Goal: Information Seeking & Learning: Compare options

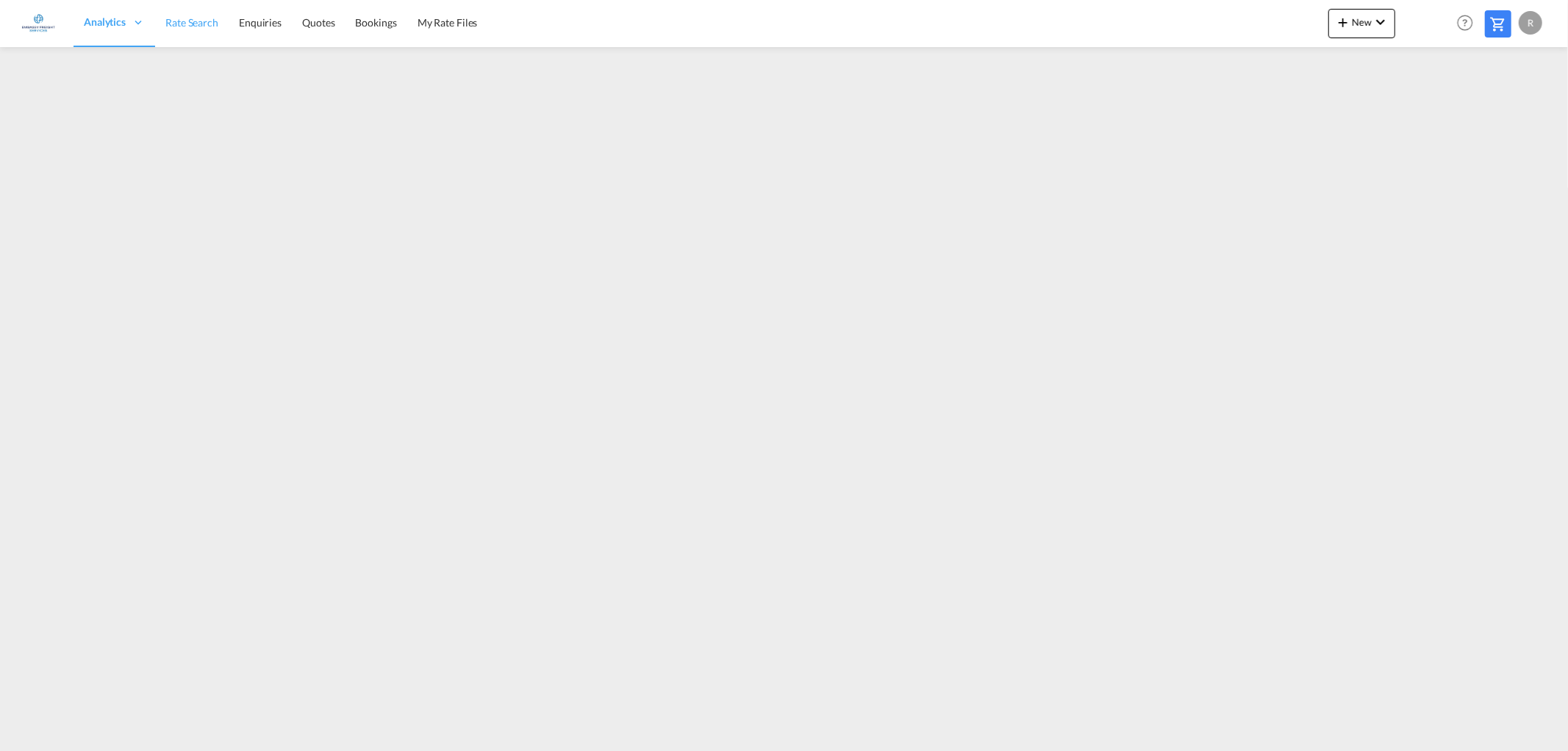
click at [185, 27] on span "Rate Search" at bounding box center [192, 23] width 53 height 13
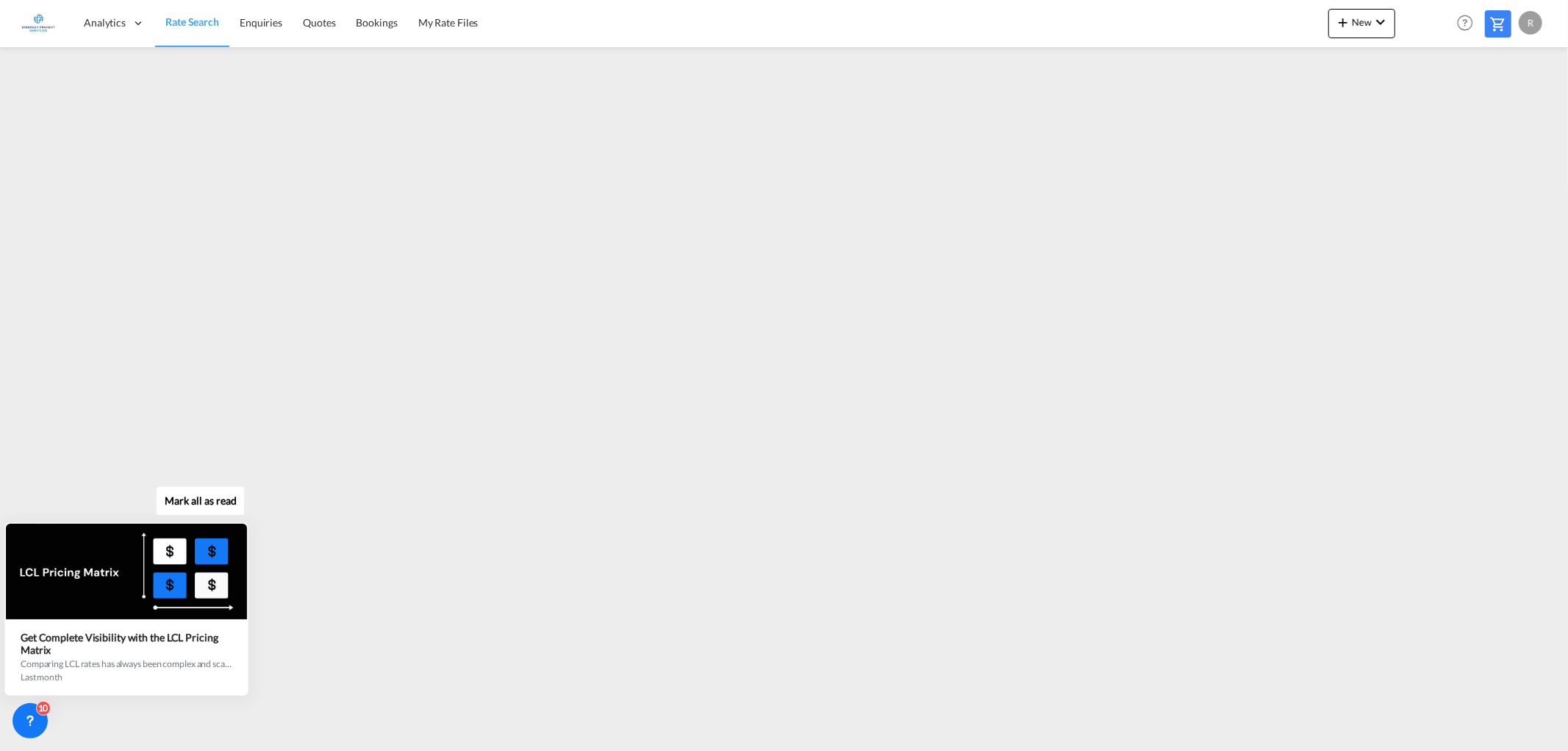
click at [185, 496] on button "Mark all as read" at bounding box center [201, 501] width 89 height 30
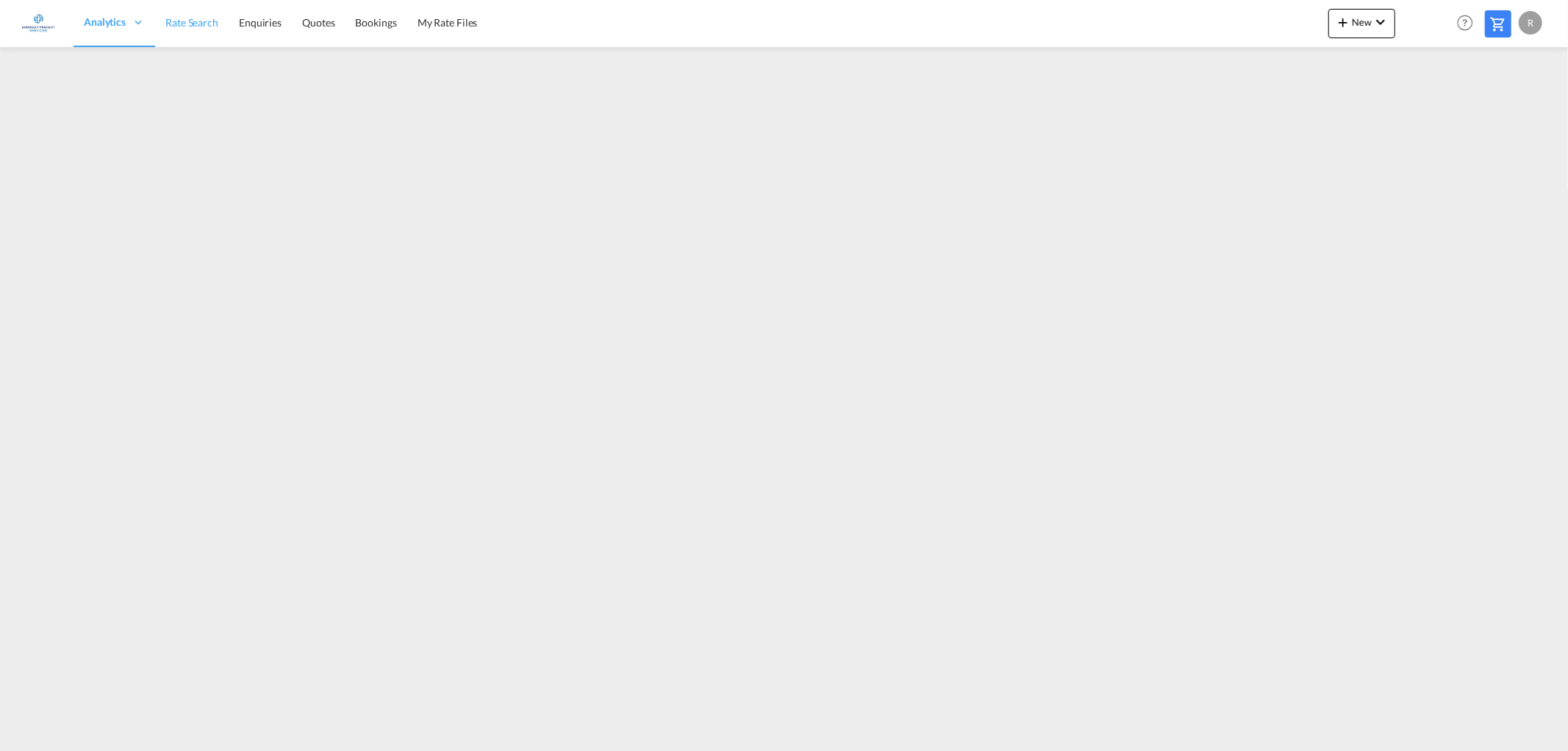
click at [197, 27] on span "Rate Search" at bounding box center [192, 23] width 53 height 13
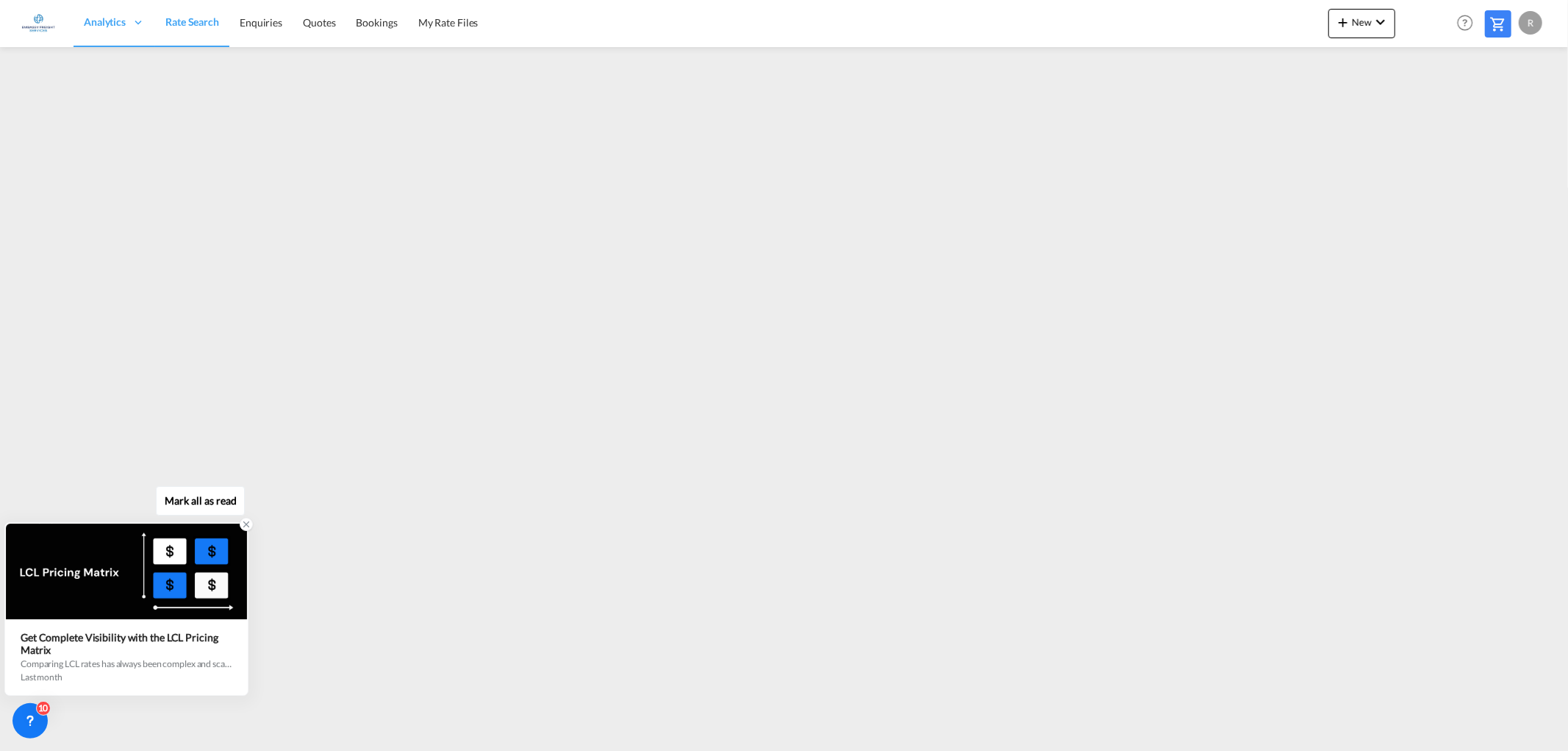
click at [244, 526] on icon at bounding box center [246, 524] width 10 height 10
